Goal: Information Seeking & Learning: Learn about a topic

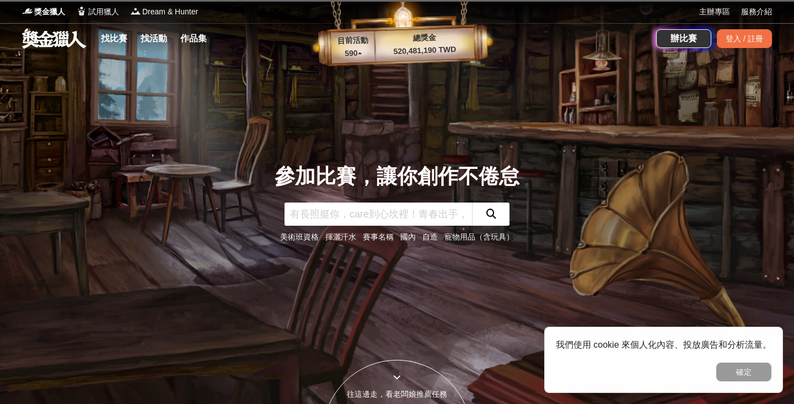
click at [314, 208] on input "text" at bounding box center [379, 213] width 188 height 23
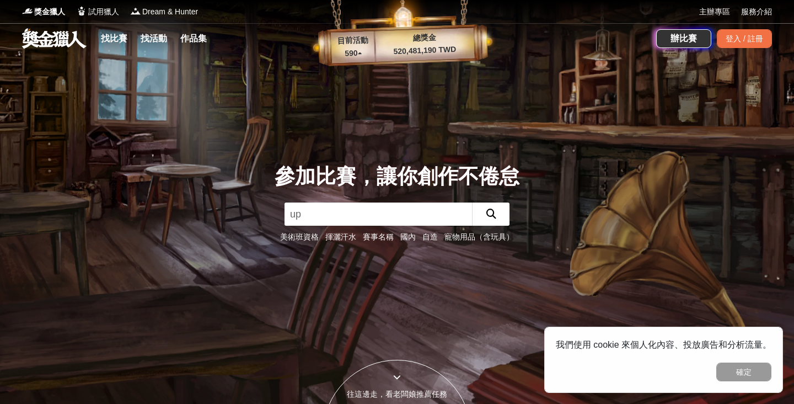
type input "u"
type input "音樂"
click at [491, 214] on button "submit" at bounding box center [491, 213] width 38 height 23
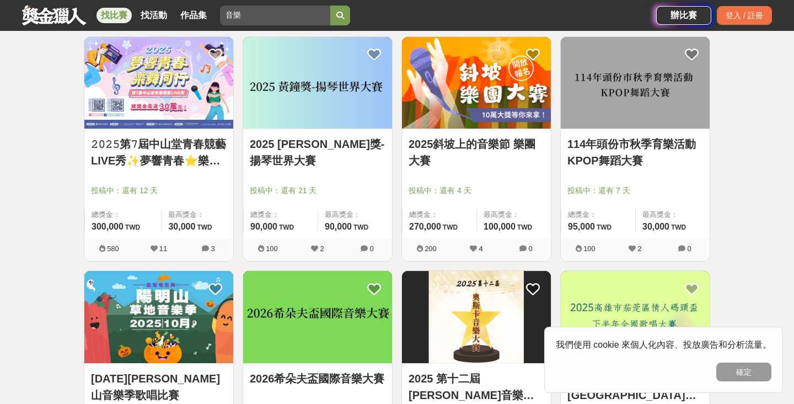
scroll to position [477, 0]
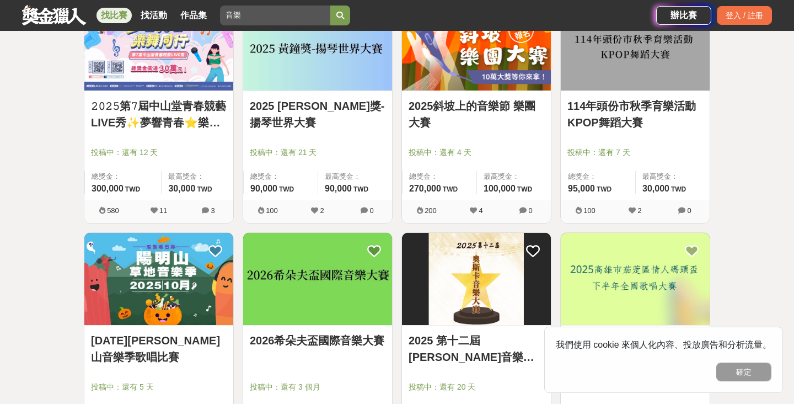
click at [399, 228] on div "2025斜坡上的音樂節 樂團大賽 投稿中：還有 4 天 總獎金： 270,000 270,000 TWD 最高獎金： 100,000 TWD 200 4 0" at bounding box center [476, 115] width 159 height 234
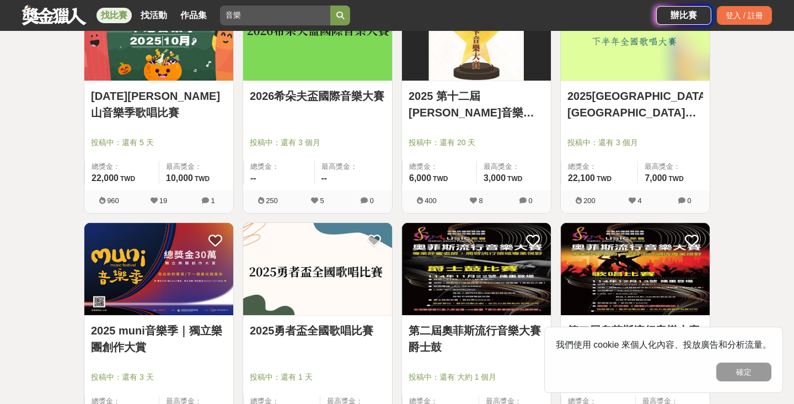
scroll to position [722, 0]
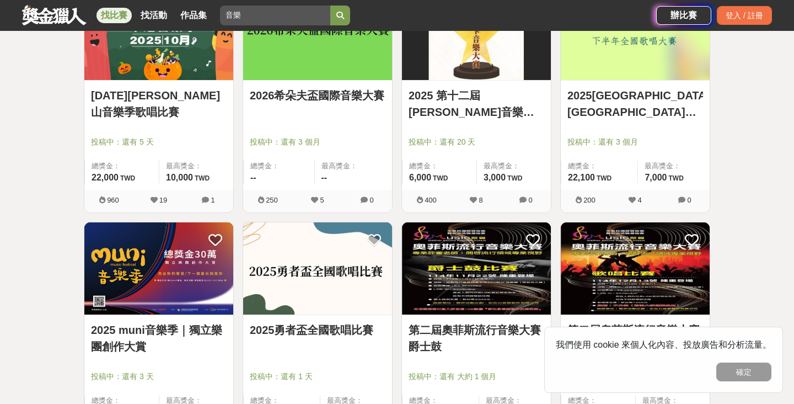
click at [399, 212] on div "2025 第十二屆[PERSON_NAME]音樂大賽 投稿中：還有 20 天 總獎金： 6,000 6,000 TWD 最高獎金： 3,000 TWD 400…" at bounding box center [476, 104] width 159 height 234
click at [396, 151] on div "2026希朵夫盃國際音樂大賽 投稿中：還有 3 個月 總獎金： -- 最高獎金： -- 250 5 0" at bounding box center [317, 104] width 159 height 234
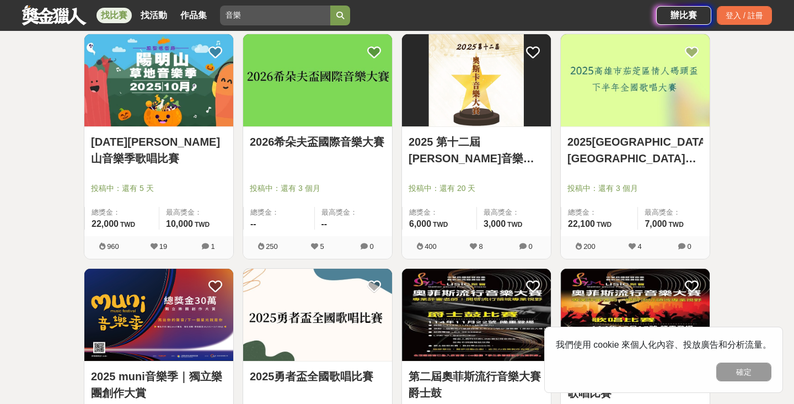
scroll to position [664, 0]
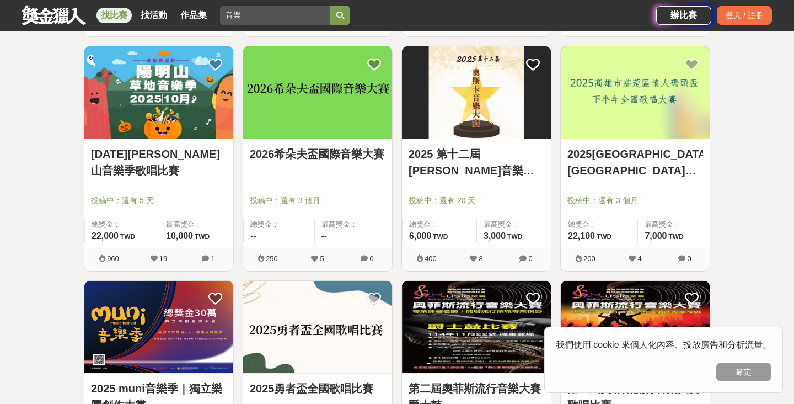
click at [396, 149] on div "2026希朵夫盃國際音樂大賽 投稿中：還有 3 個月 總獎金： -- 最高獎金： -- 250 5 0" at bounding box center [317, 163] width 159 height 234
click at [725, 372] on button "確定" at bounding box center [743, 371] width 55 height 19
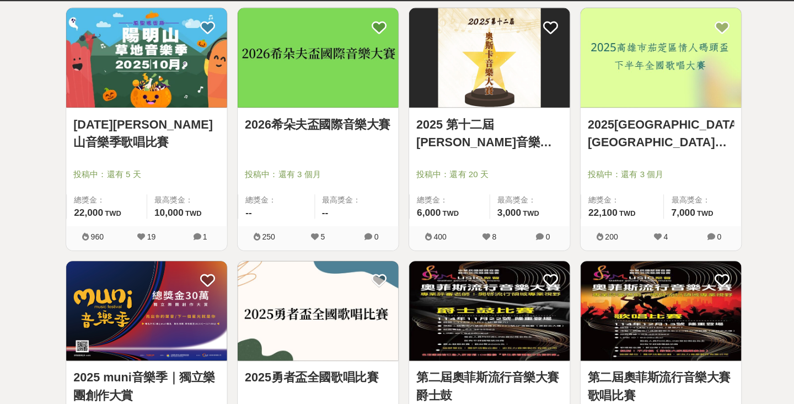
scroll to position [674, 0]
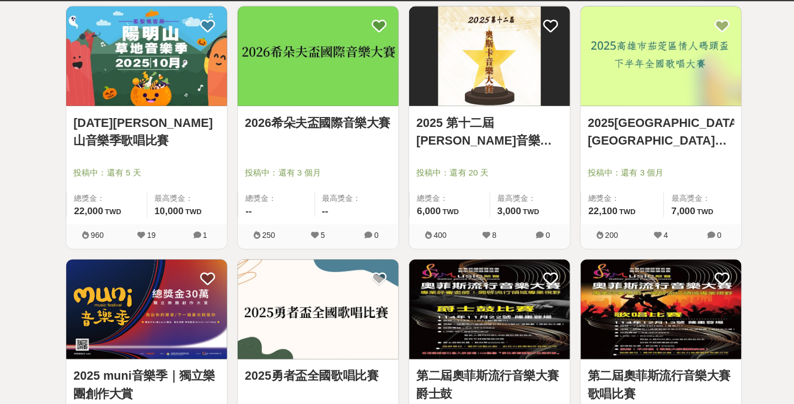
click at [75, 4] on div "17 個比賽 綜合 熱門 獎金 截止 最新 音樂 尚未截止 台灣 重置條件 第七屆「三好歌曲」歌唱觀摩賽暨舞蹈創意大賽 投稿中：還有 大約 1 個月 總獎金：…" at bounding box center [397, 135] width 644 height 1401
drag, startPoint x: 698, startPoint y: 5, endPoint x: 457, endPoint y: 119, distance: 266.0
click at [469, 110] on div "全部 設計 影像 寫作 商業 音樂 運動 其他 國際 所有分類 進階篩選 17 個比賽 綜合 熱門 獎金 截止 最新 音樂 尚未截止 台灣 重置條件 第七屆「…" at bounding box center [397, 128] width 794 height 1496
click at [528, 100] on div "2025 第十二屆[PERSON_NAME]音樂大賽 投稿中：還有 20 天 總獎金： 6,000 6,000 TWD 最高獎金： 3,000 TWD 400…" at bounding box center [476, 152] width 159 height 234
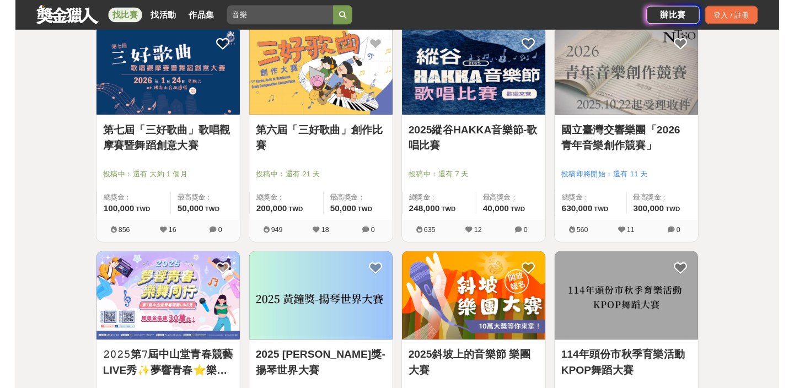
scroll to position [185, 0]
